Goal: Task Accomplishment & Management: Use online tool/utility

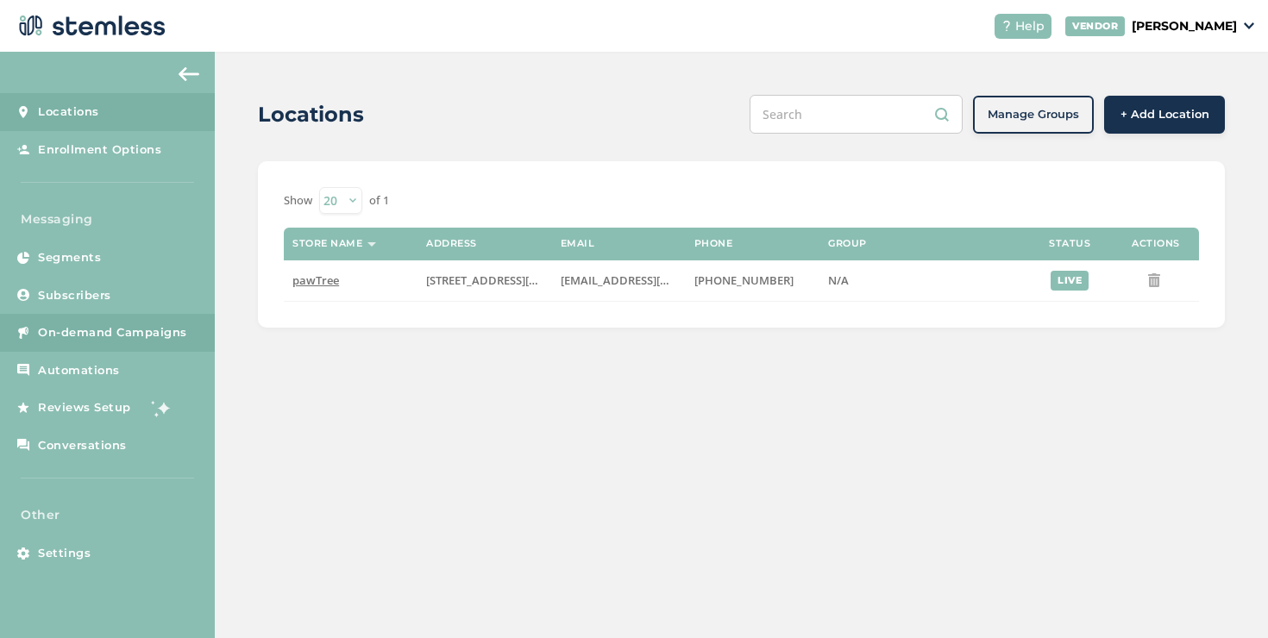
click at [155, 325] on span "On-demand Campaigns" at bounding box center [112, 332] width 149 height 17
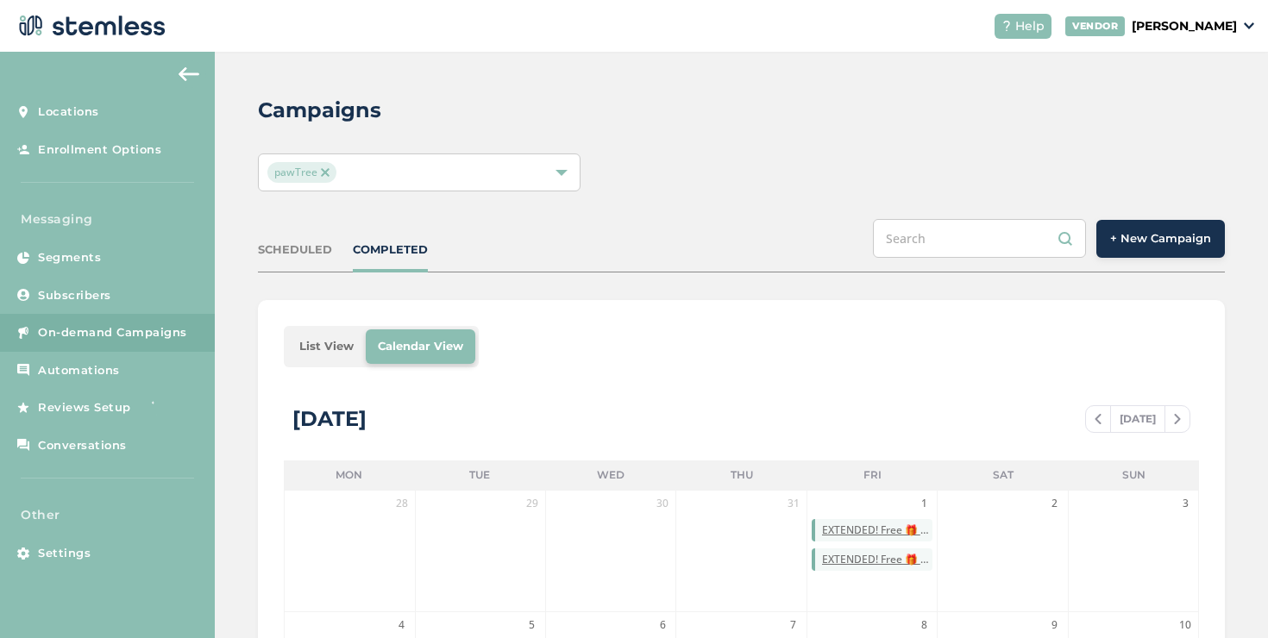
click at [1177, 231] on span "+ New Campaign" at bounding box center [1160, 238] width 101 height 17
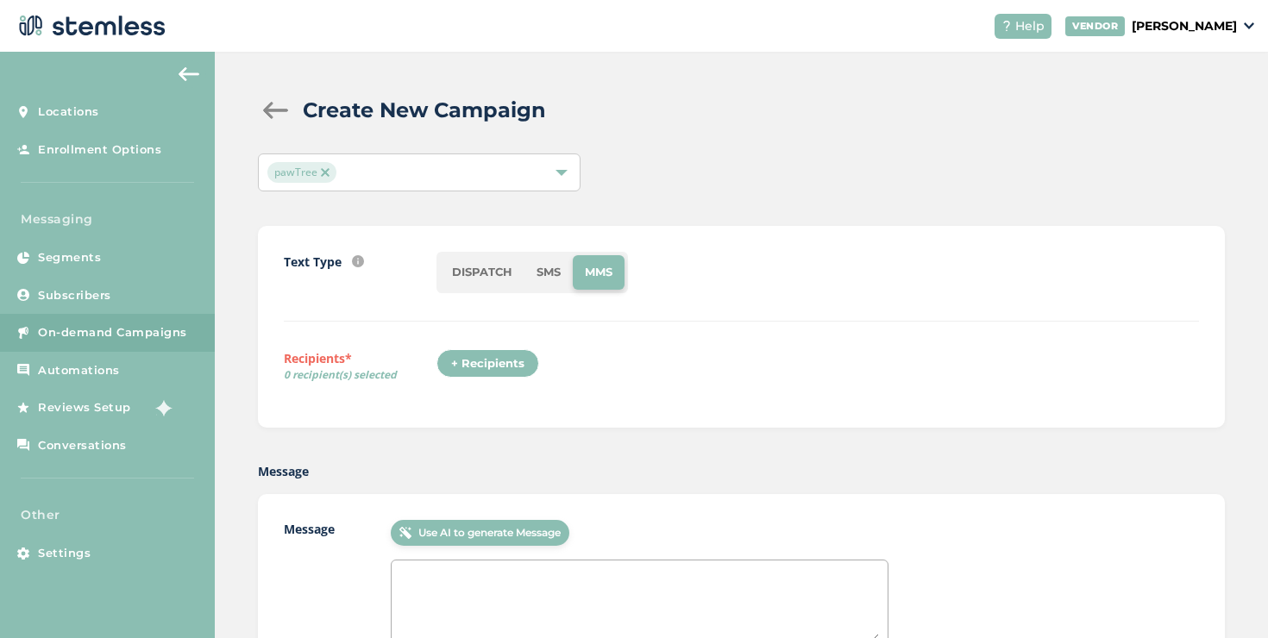
click at [462, 279] on li "DISPATCH" at bounding box center [482, 272] width 85 height 34
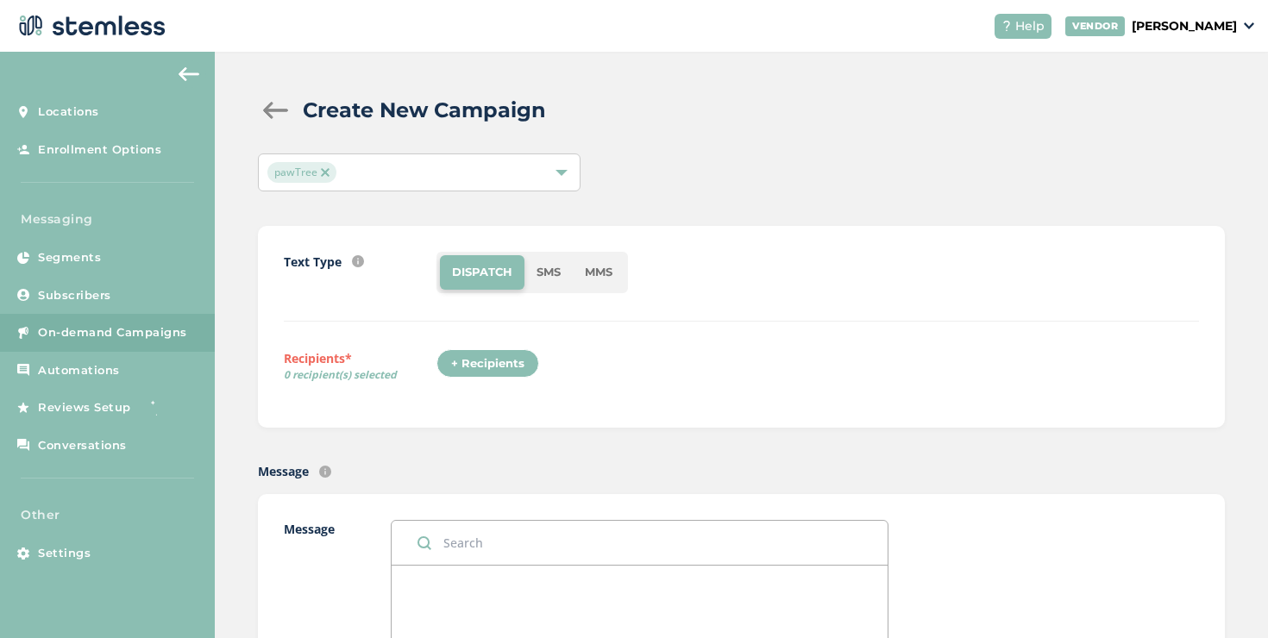
click at [471, 368] on div "+ Recipients" at bounding box center [487, 363] width 103 height 29
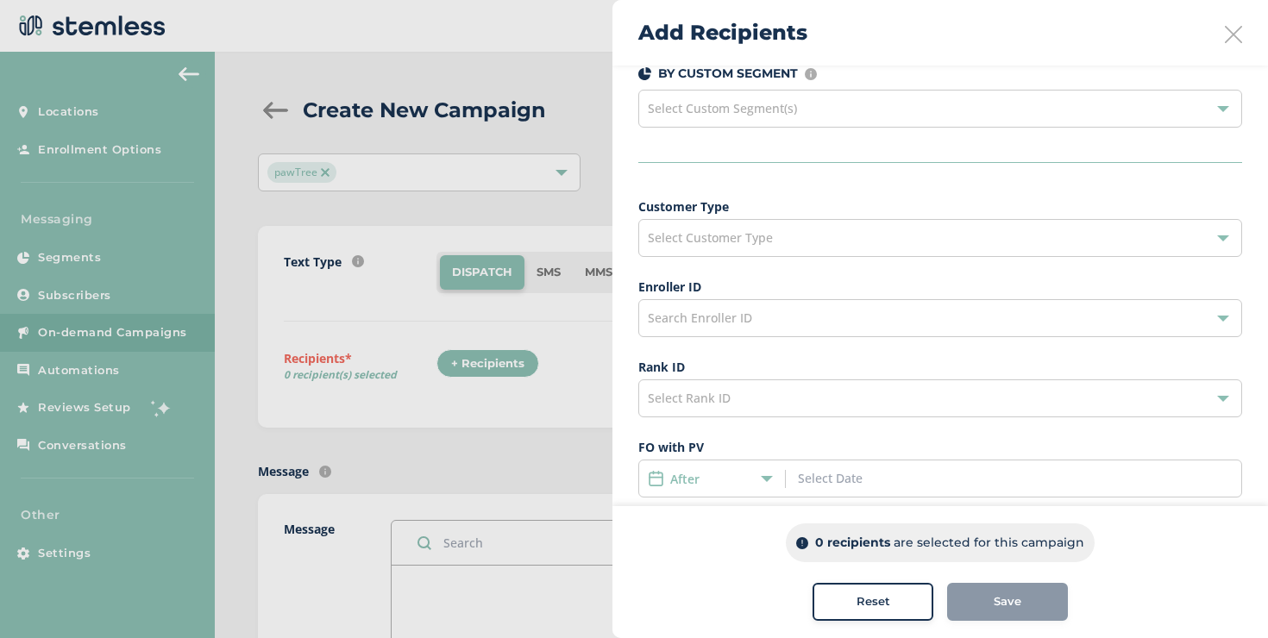
scroll to position [74, 0]
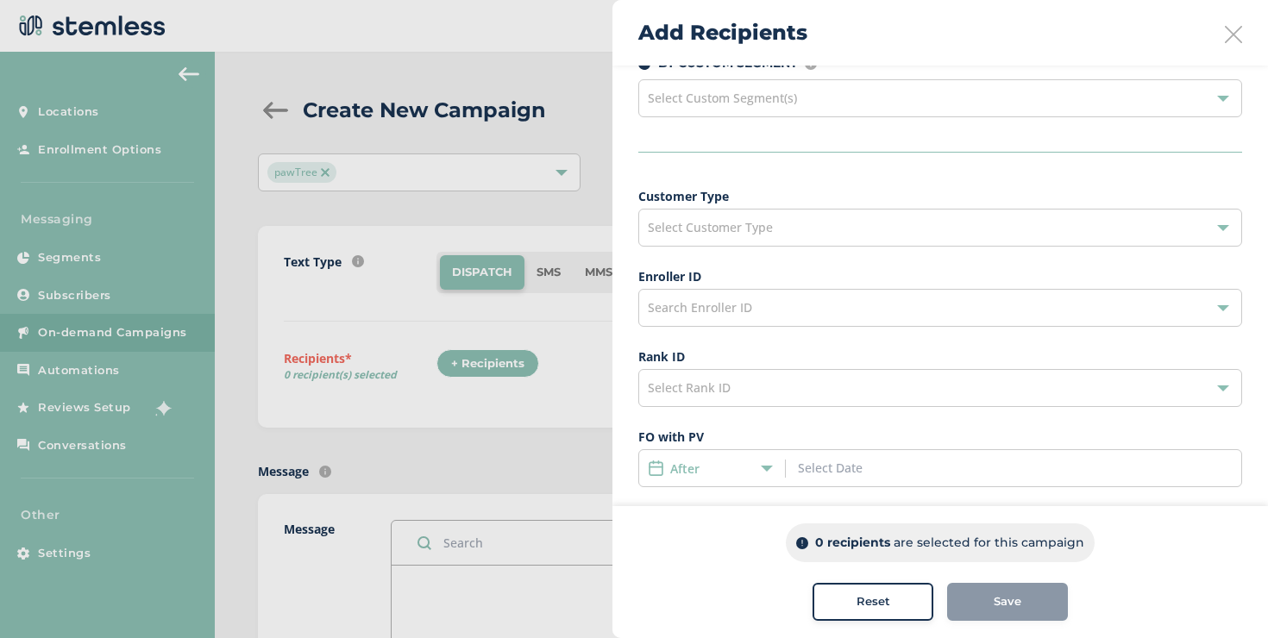
click at [852, 305] on div "Search Enroller ID" at bounding box center [940, 308] width 604 height 38
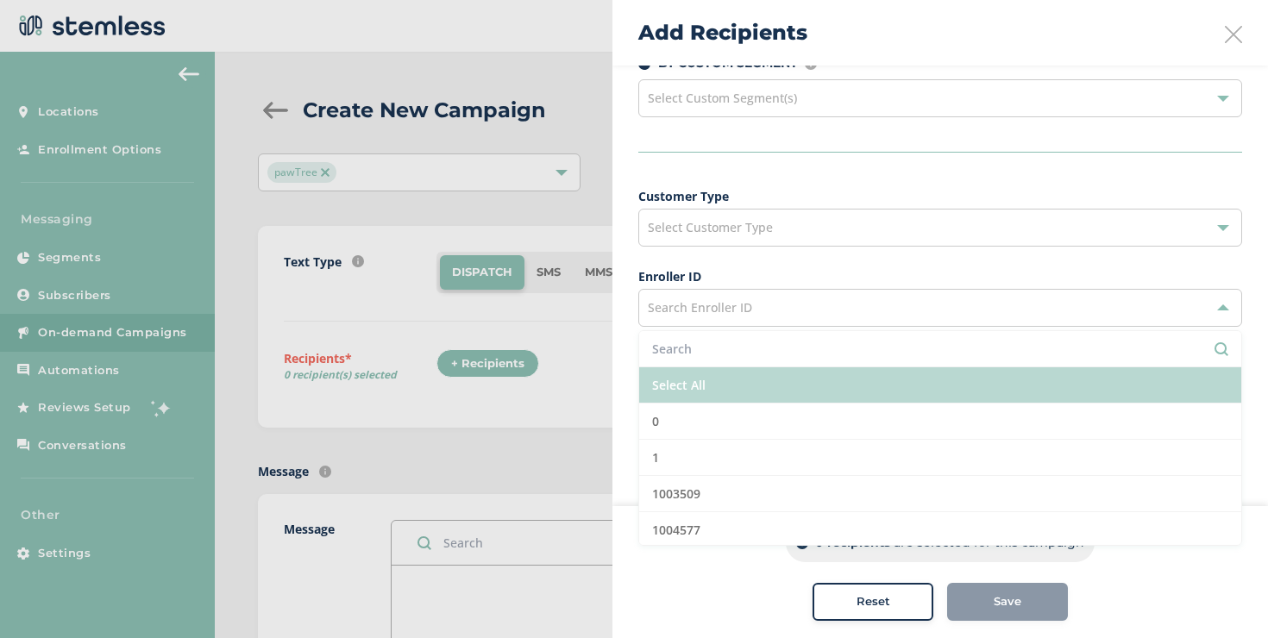
scroll to position [3, 0]
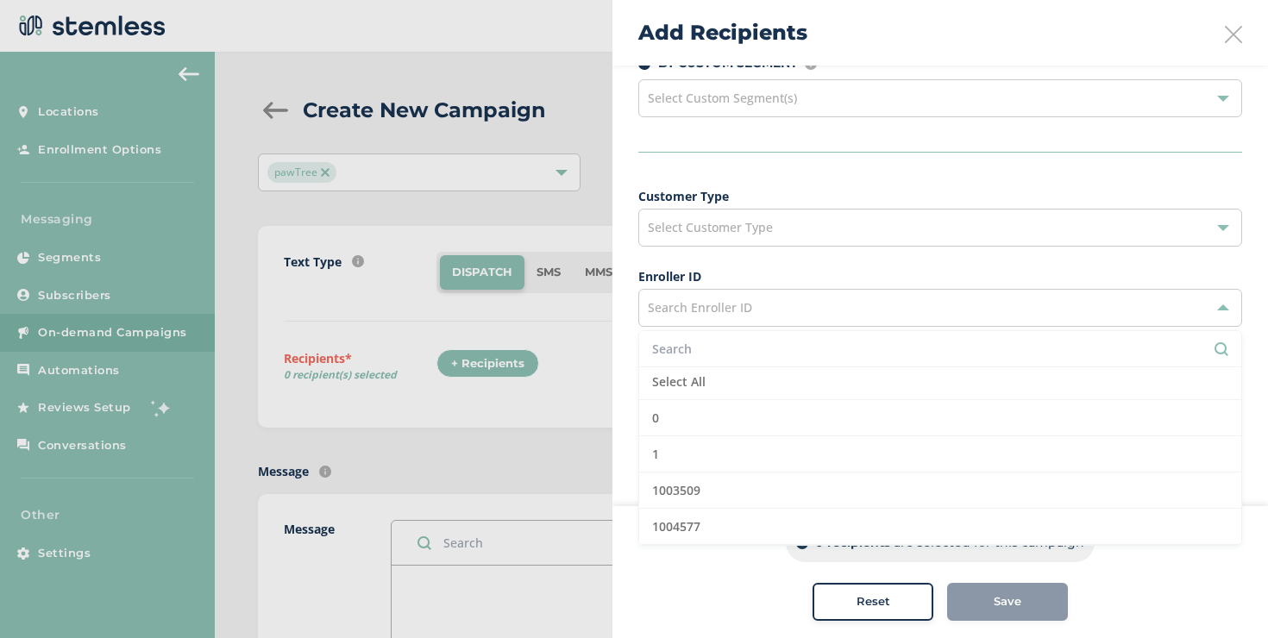
click at [757, 327] on div "Customer Type Select Customer Type Enroller ID Search Enroller ID Select All 0 …" at bounding box center [940, 497] width 604 height 621
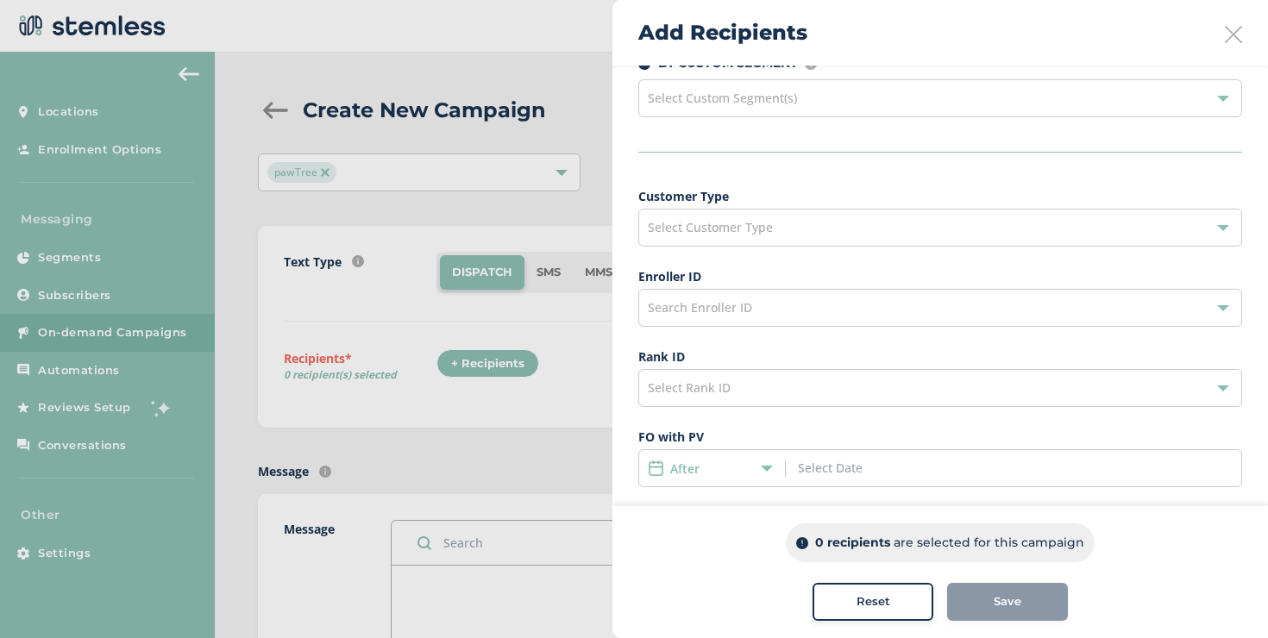
click at [727, 229] on span "Select Customer Type" at bounding box center [710, 227] width 125 height 16
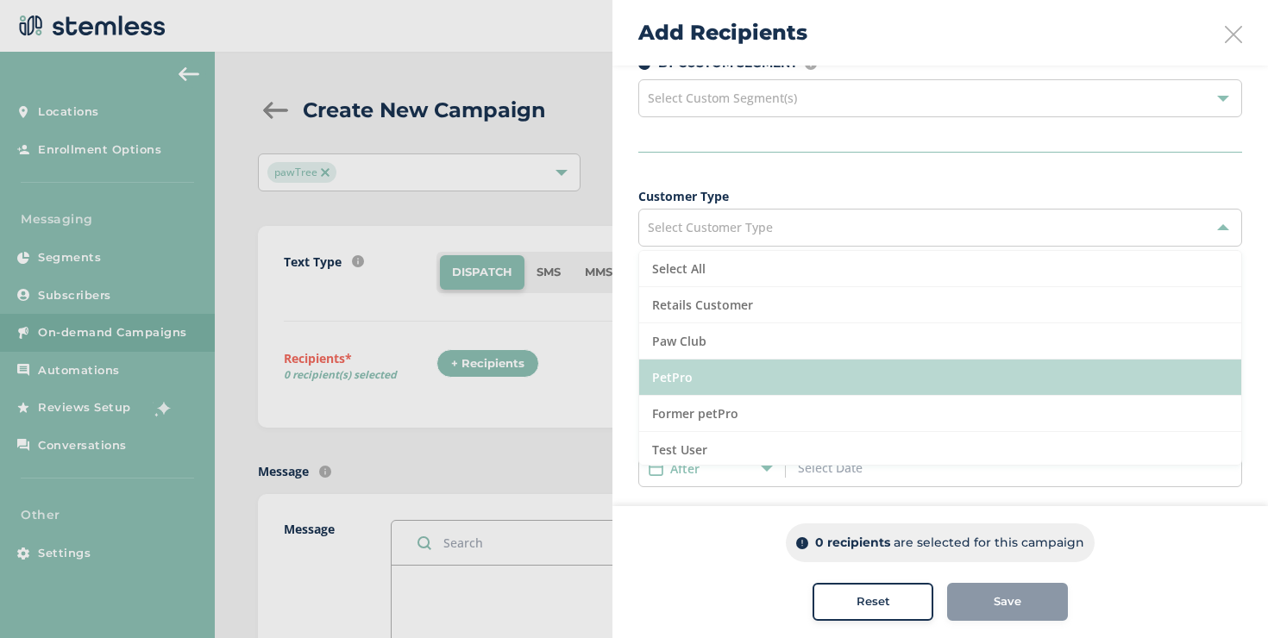
click at [719, 366] on li "PetPro" at bounding box center [940, 378] width 602 height 36
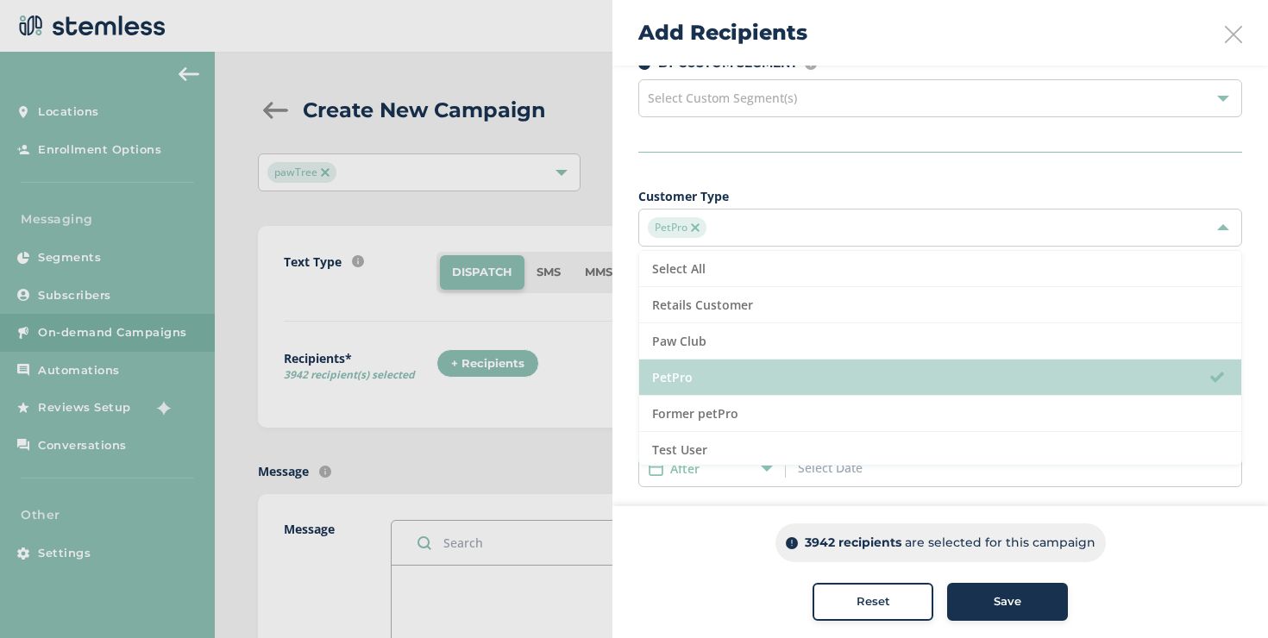
click at [719, 366] on li "PetPro" at bounding box center [940, 378] width 602 height 36
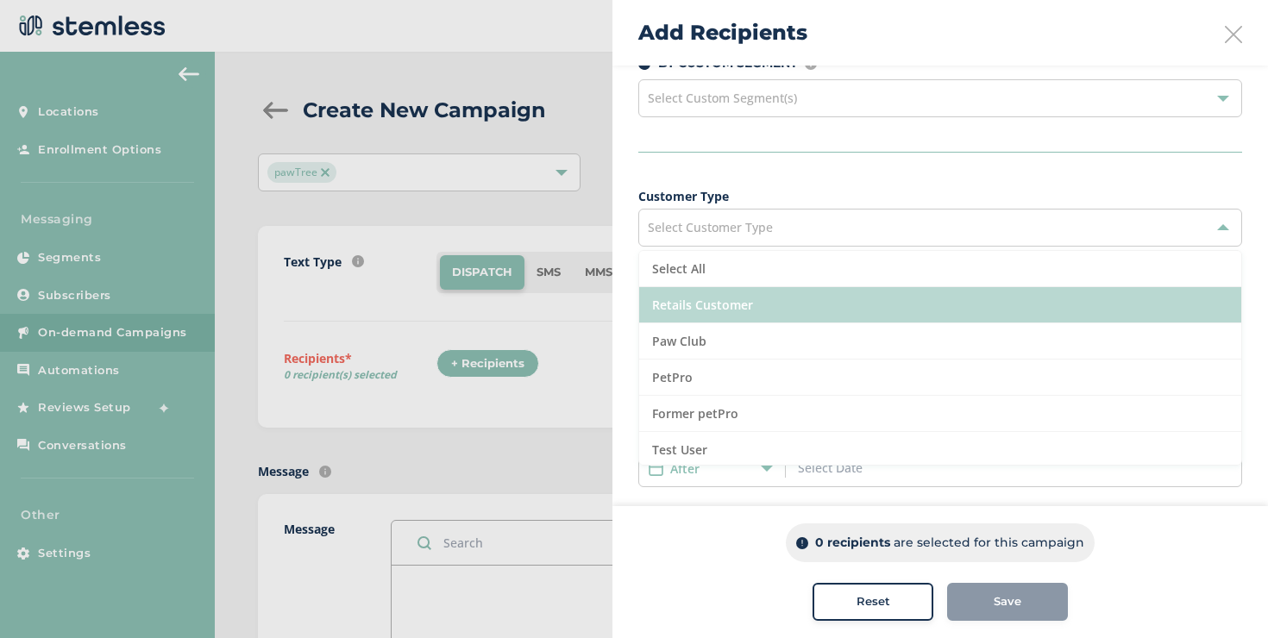
click at [718, 295] on li "Retails Customer" at bounding box center [940, 305] width 602 height 36
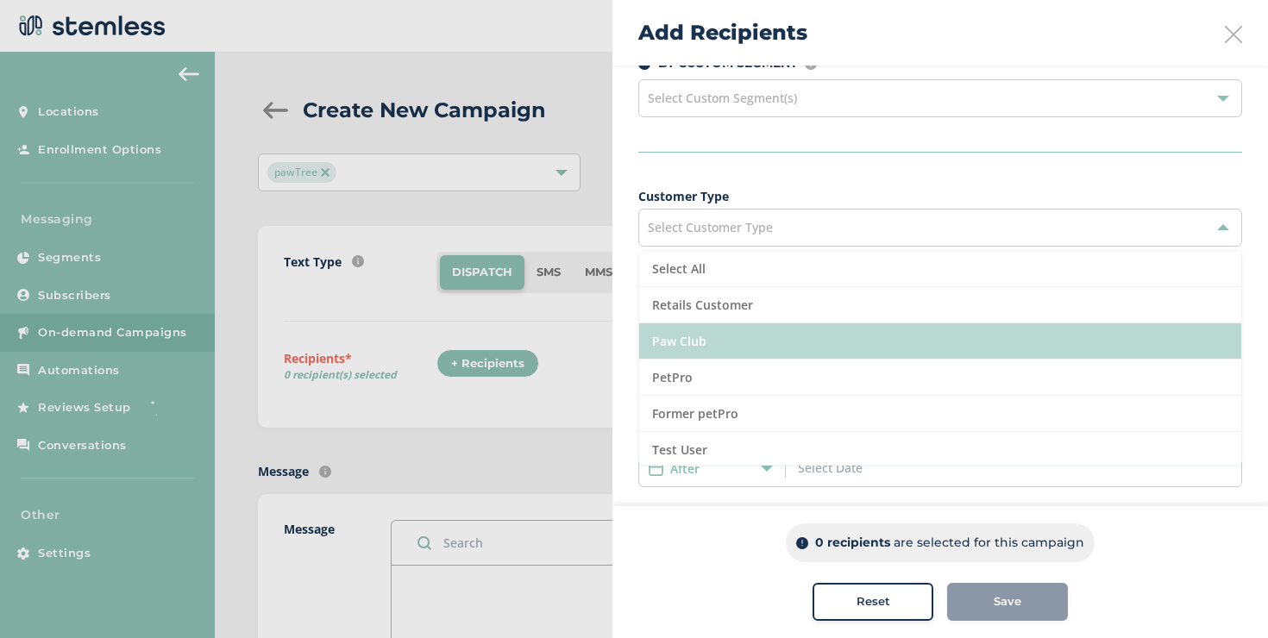
click at [710, 334] on li "Paw Club" at bounding box center [940, 341] width 602 height 36
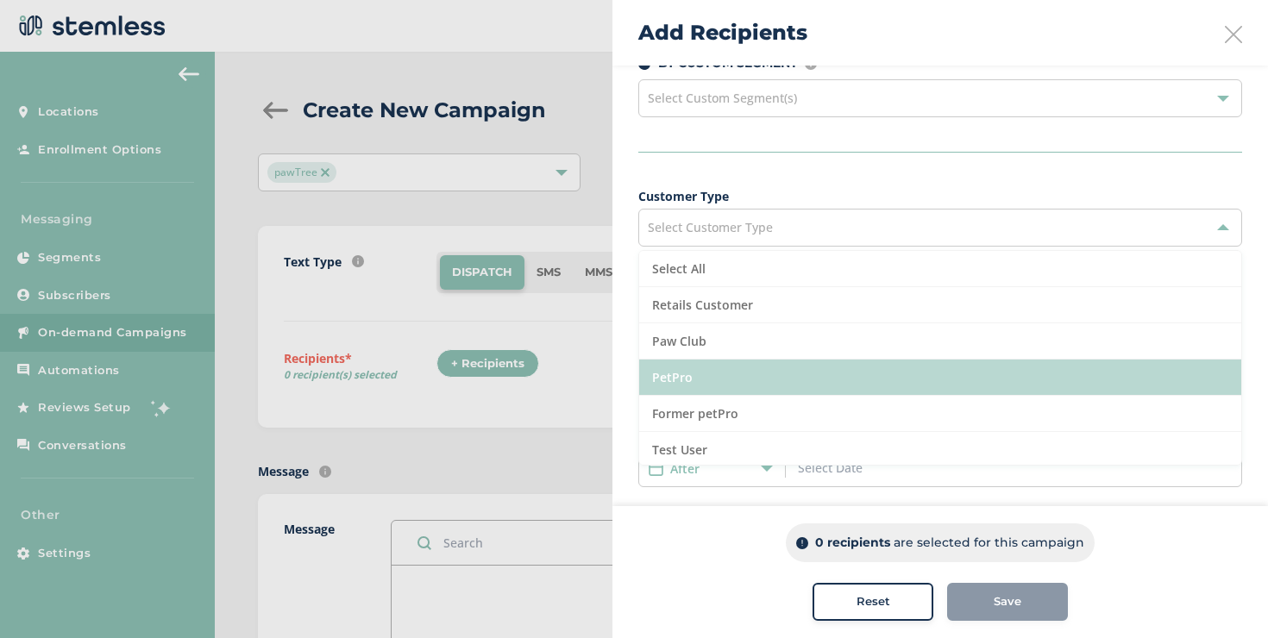
click at [703, 368] on li "PetPro" at bounding box center [940, 378] width 602 height 36
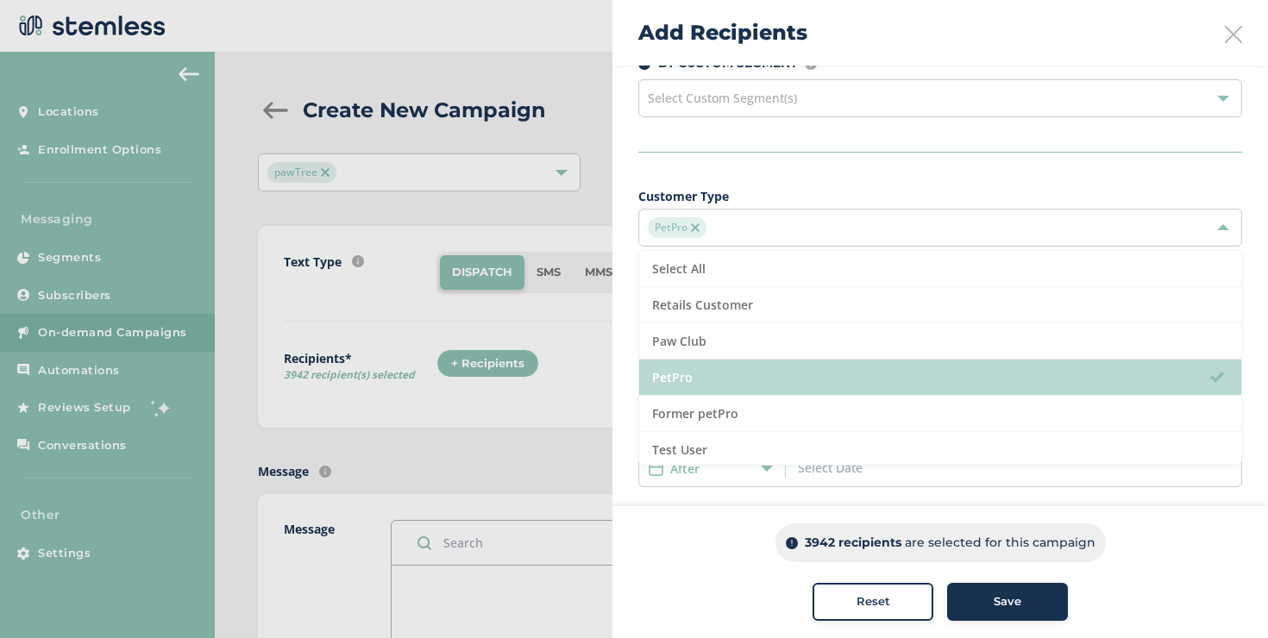
click at [703, 368] on li "PetPro" at bounding box center [940, 378] width 602 height 36
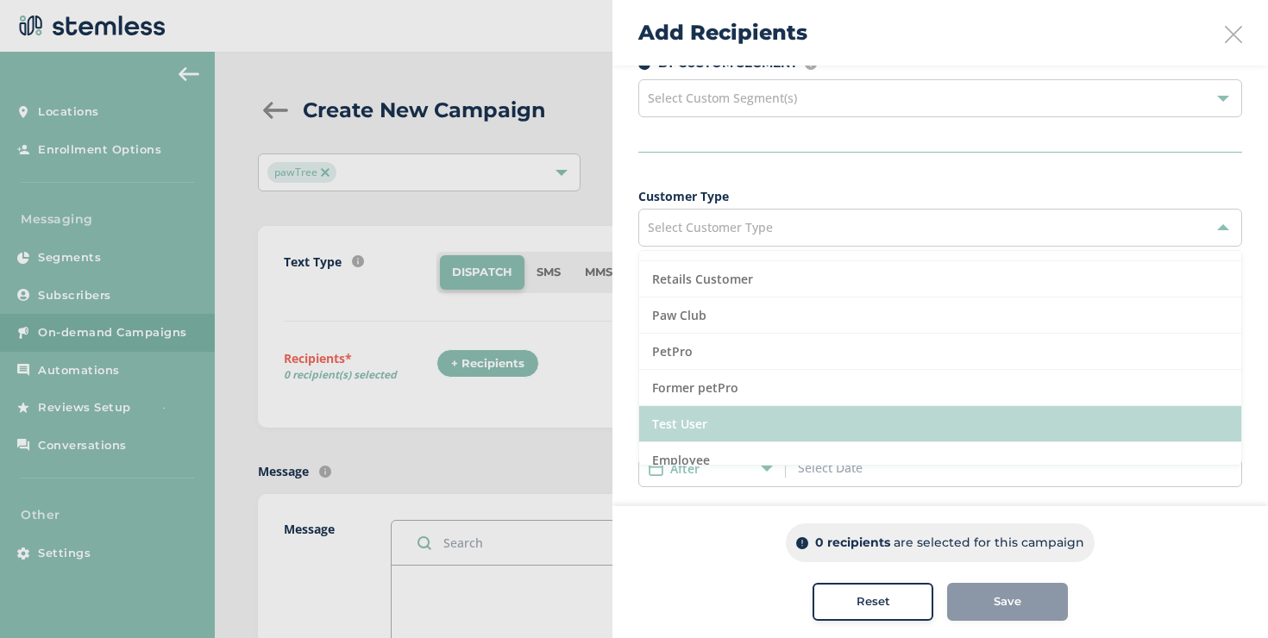
scroll to position [98, 0]
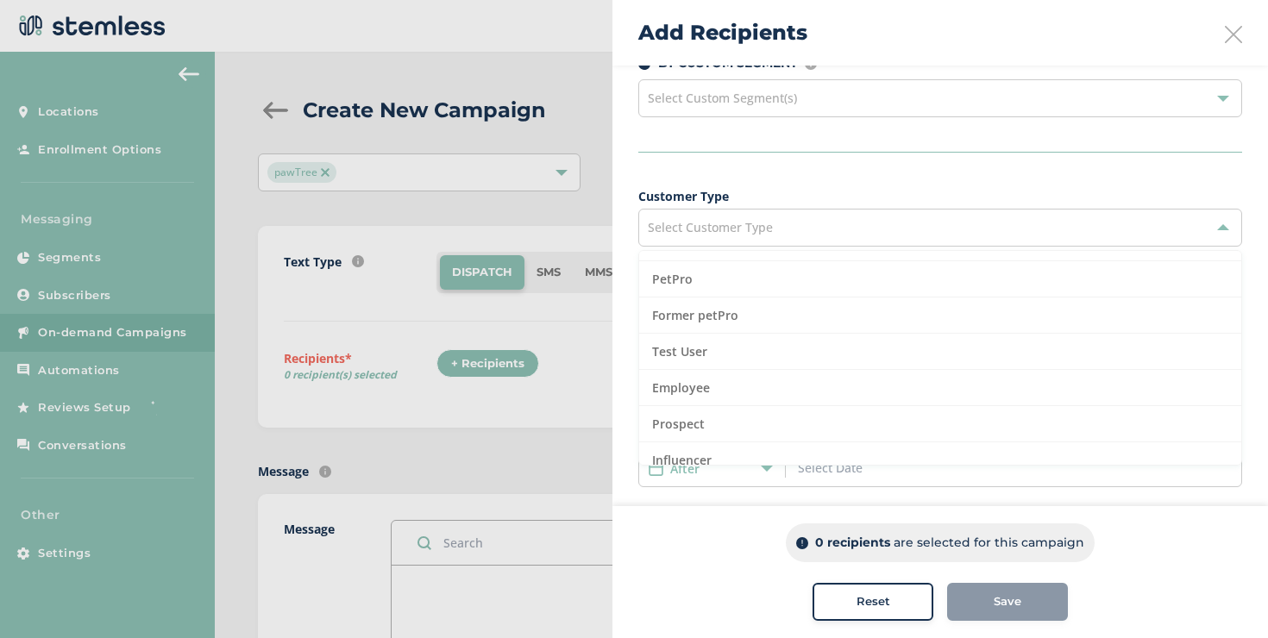
click at [719, 241] on div "Select Customer Type" at bounding box center [940, 228] width 604 height 38
click at [714, 378] on div "Select Rank ID" at bounding box center [940, 388] width 604 height 38
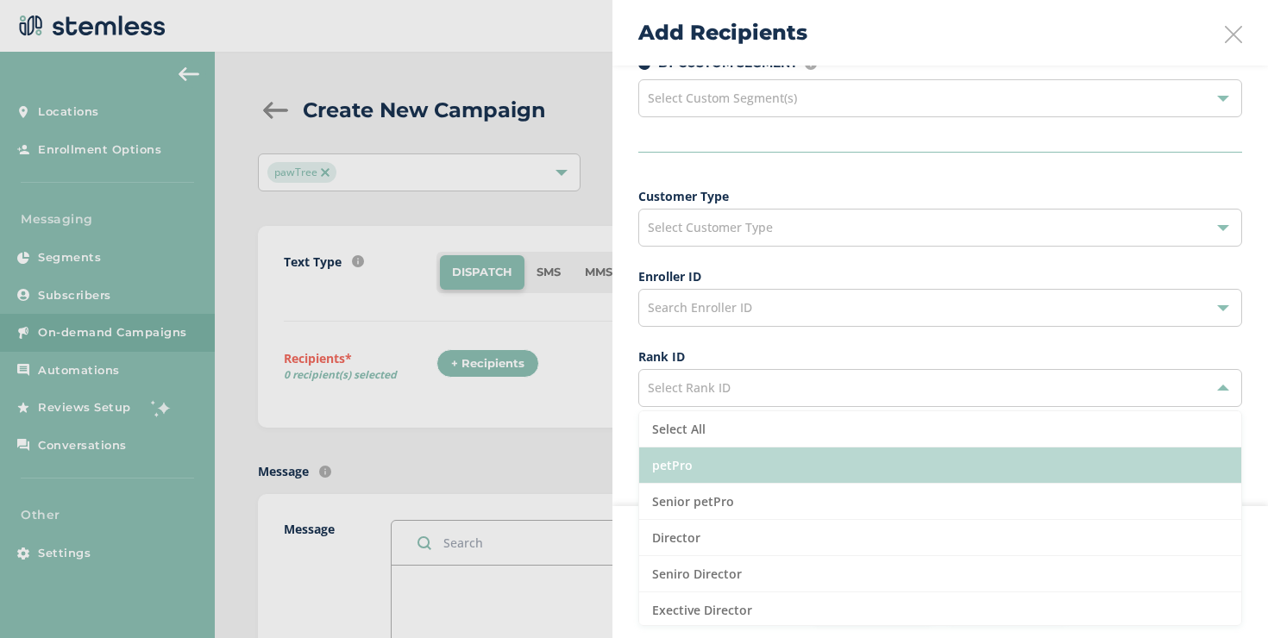
click at [711, 461] on li "petPro" at bounding box center [940, 466] width 602 height 36
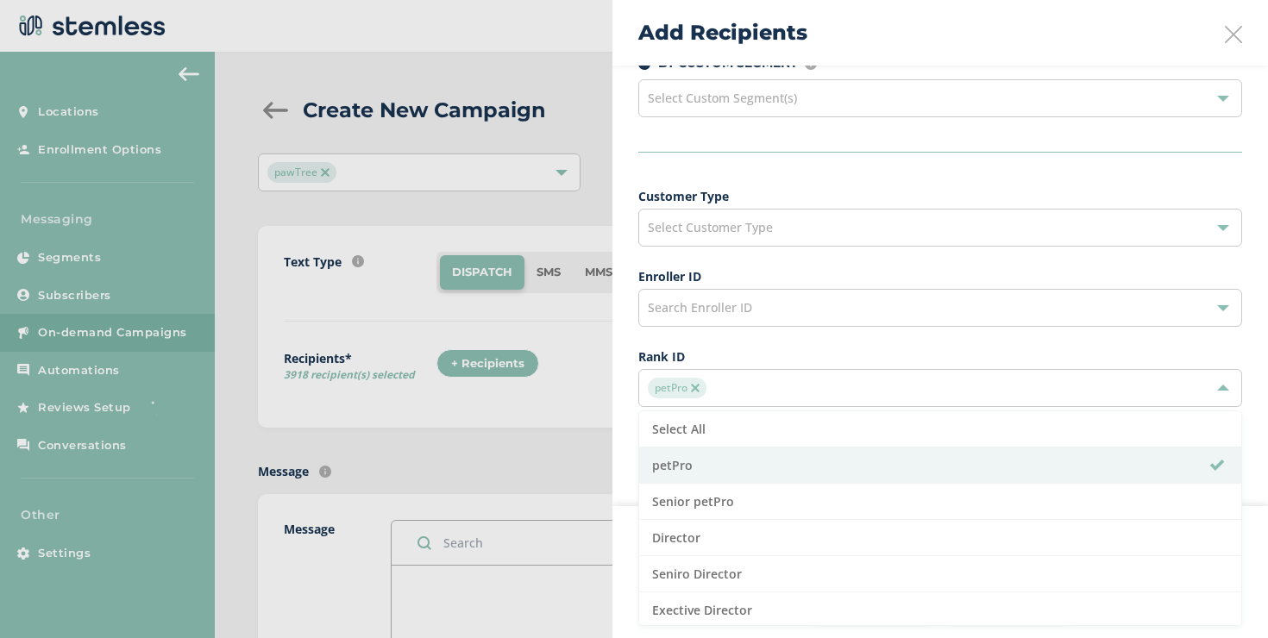
click at [625, 411] on div "Build your recipient list by selecting a custom segment OR using the criteria b…" at bounding box center [939, 418] width 655 height 855
